Goal: Task Accomplishment & Management: Check status

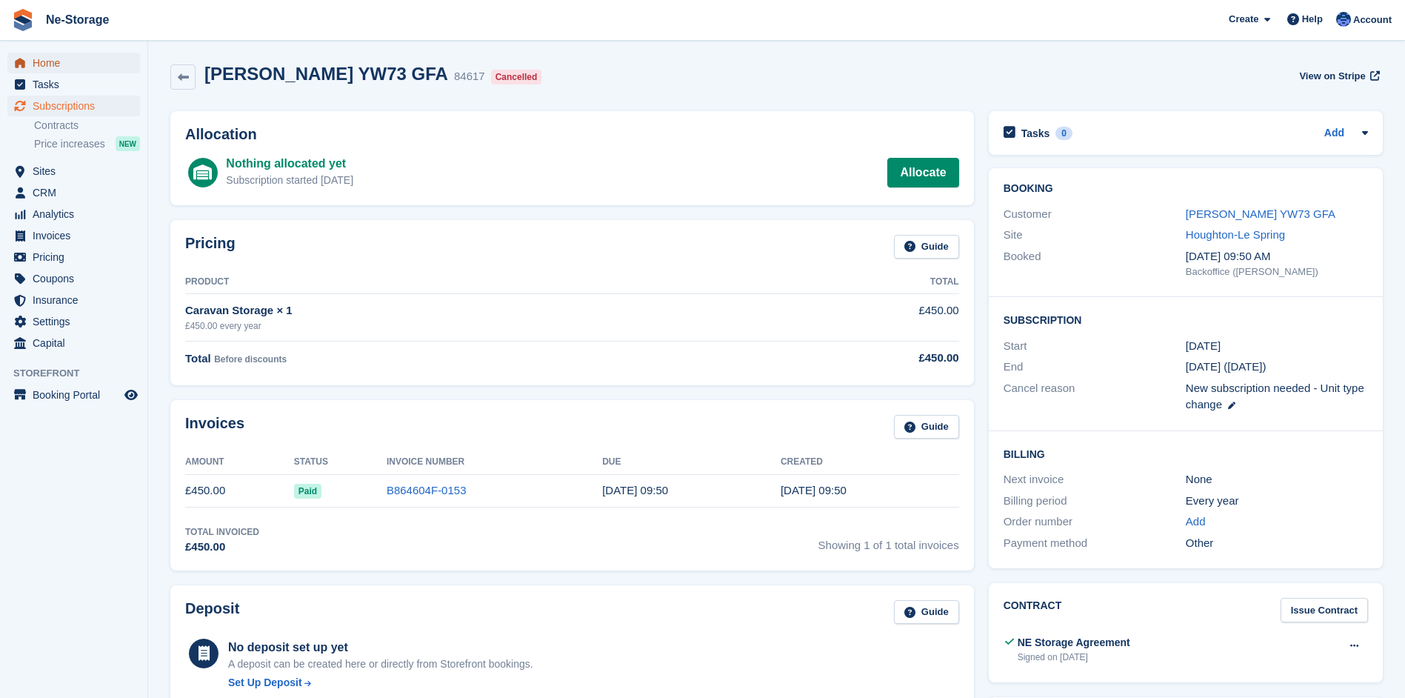
click at [44, 58] on span "Home" at bounding box center [77, 63] width 89 height 21
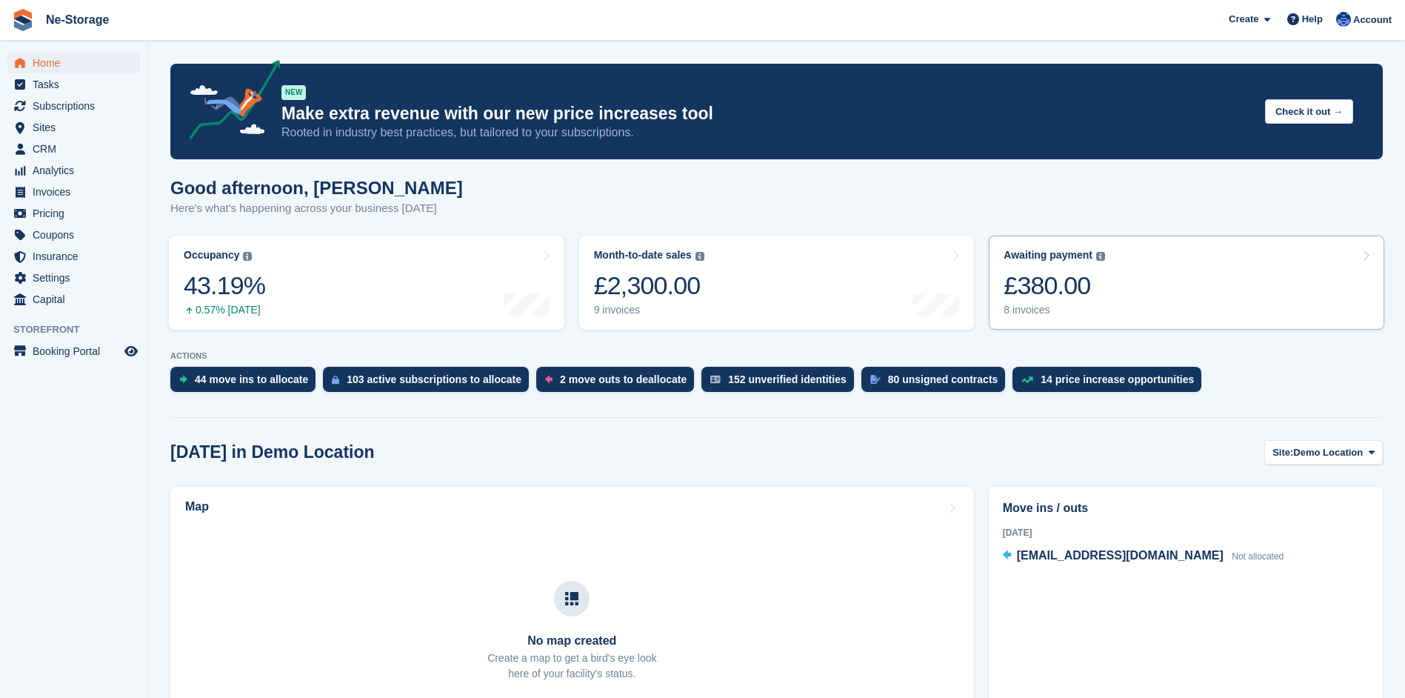
click at [1054, 282] on div "£380.00" at bounding box center [1055, 285] width 102 height 30
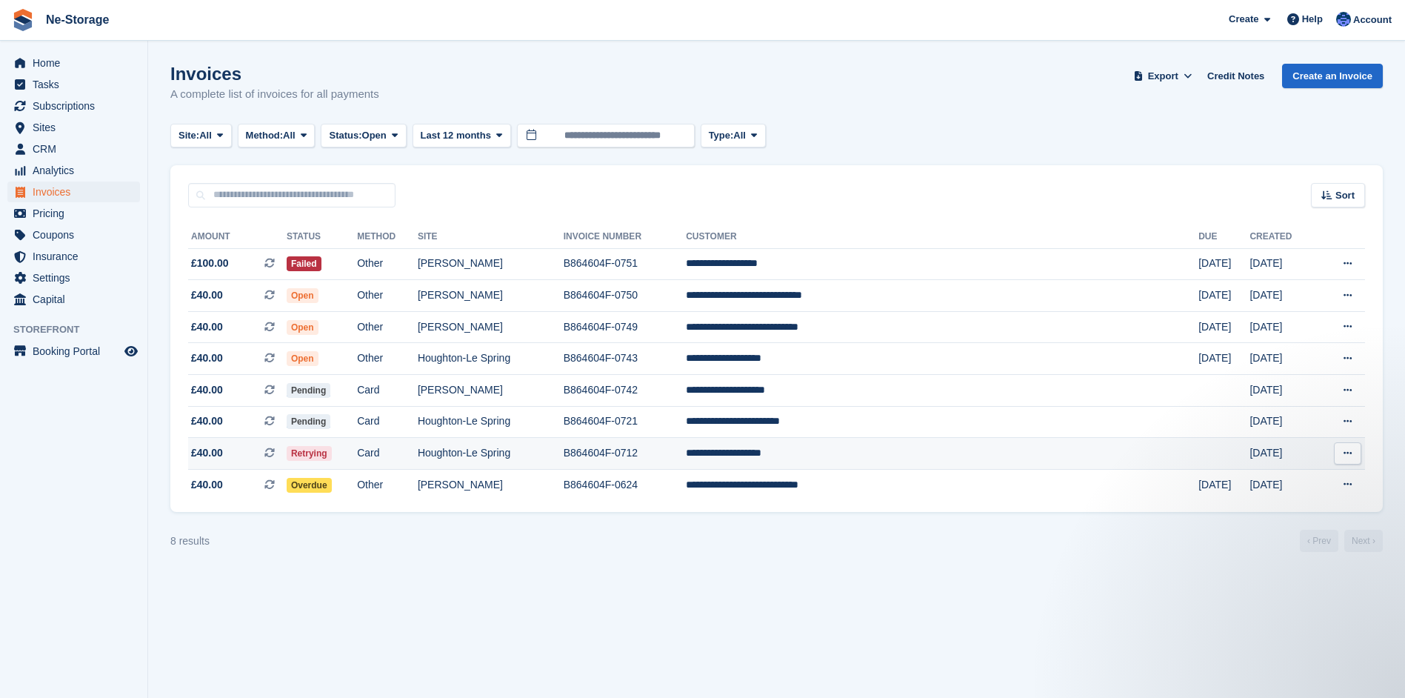
click at [415, 450] on td "Card" at bounding box center [387, 454] width 61 height 32
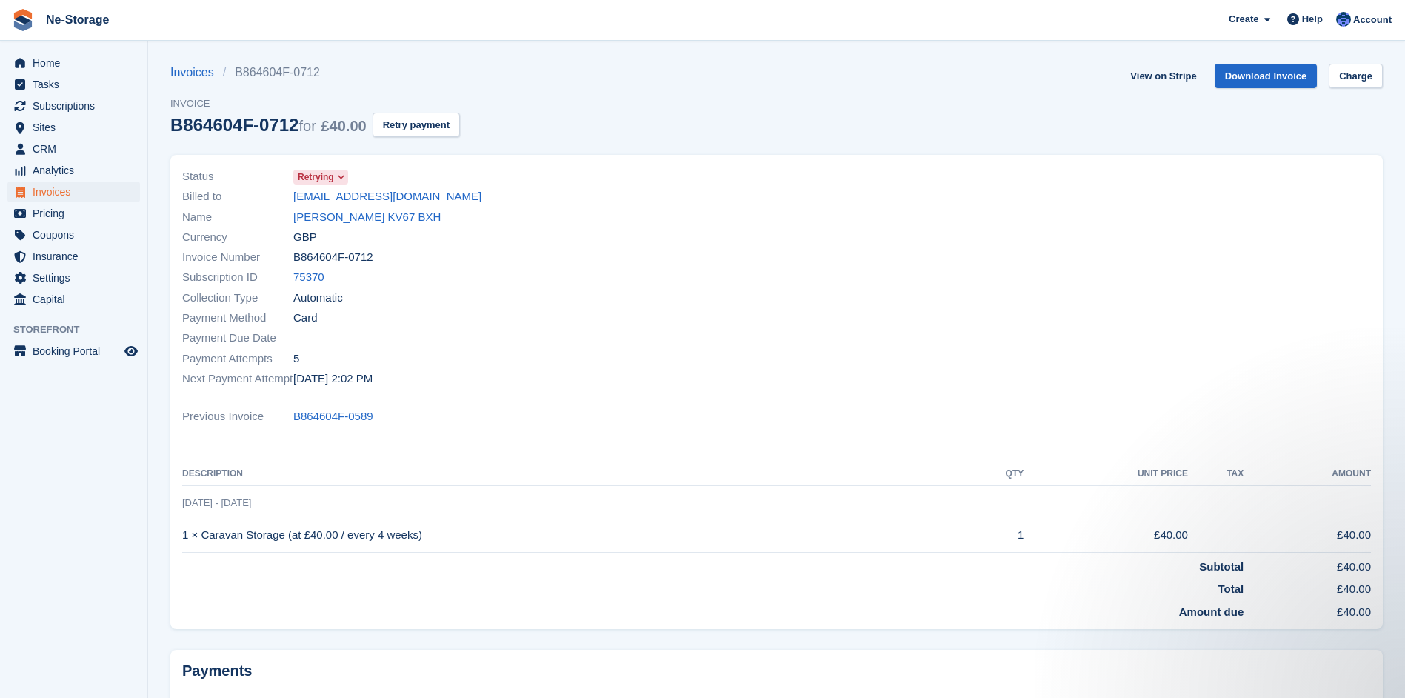
click at [333, 173] on span "Retrying" at bounding box center [316, 176] width 36 height 13
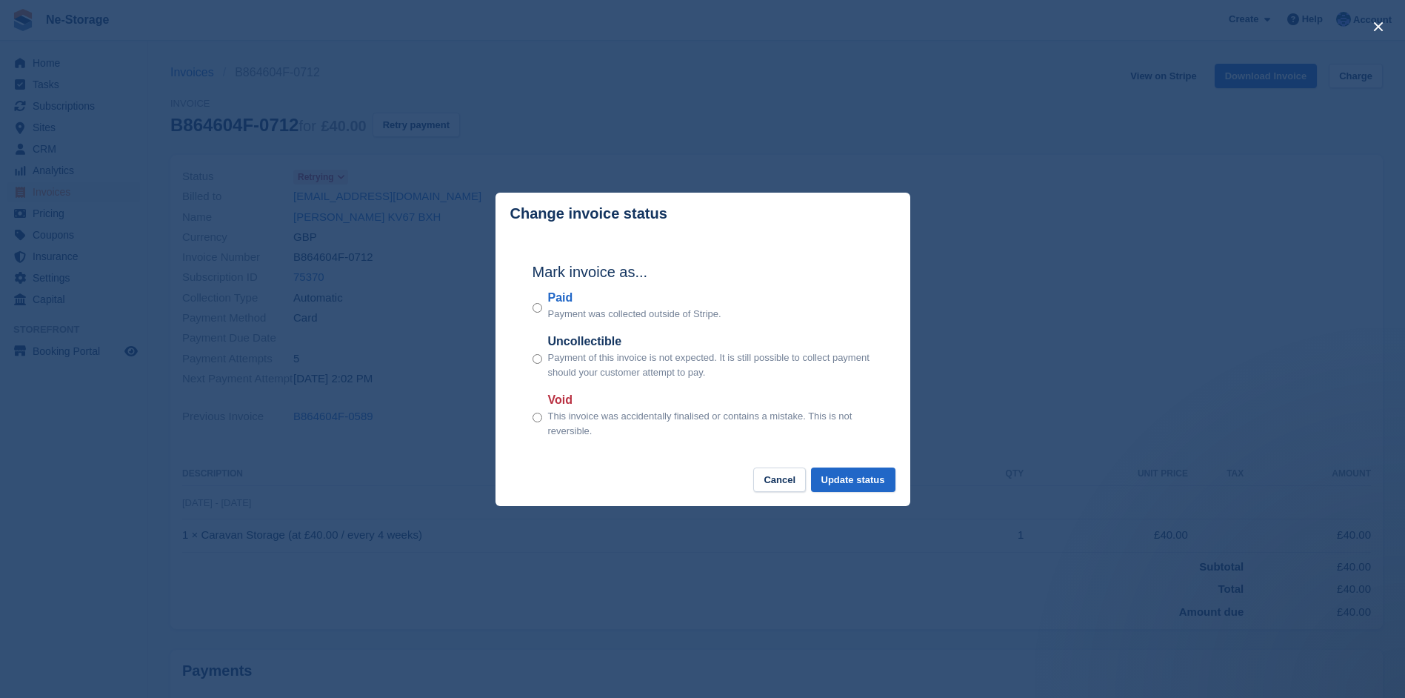
click at [1017, 206] on div "close" at bounding box center [702, 349] width 1405 height 698
click at [1017, 206] on div at bounding box center [1079, 278] width 604 height 240
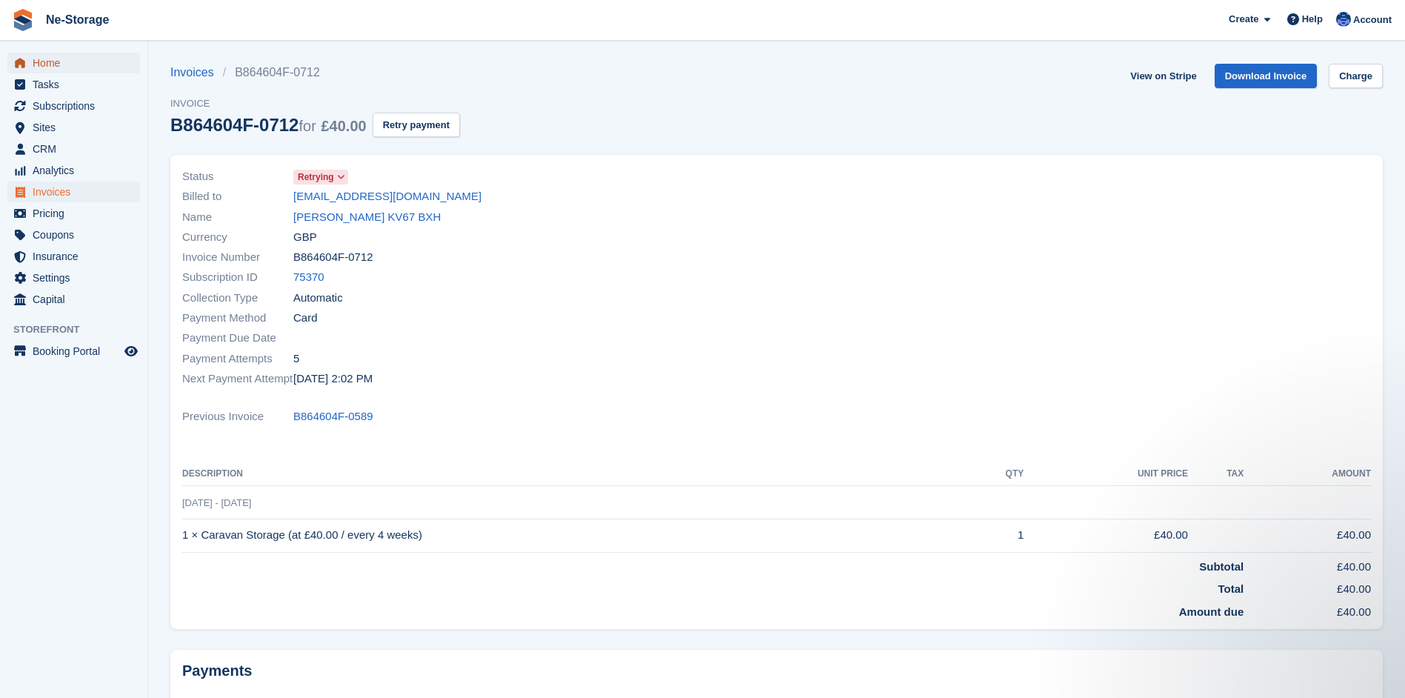
click at [50, 60] on span "Home" at bounding box center [77, 63] width 89 height 21
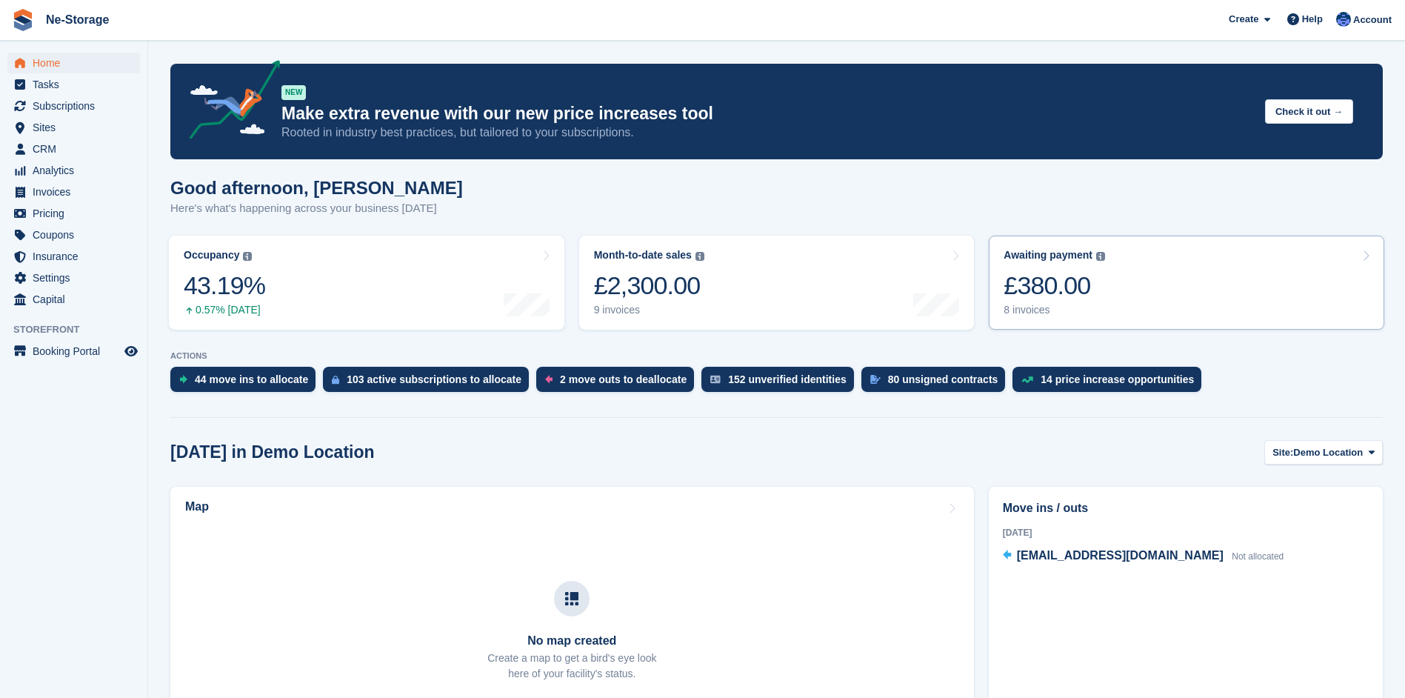
click at [1057, 282] on div "£380.00" at bounding box center [1055, 285] width 102 height 30
